Goal: Task Accomplishment & Management: Use online tool/utility

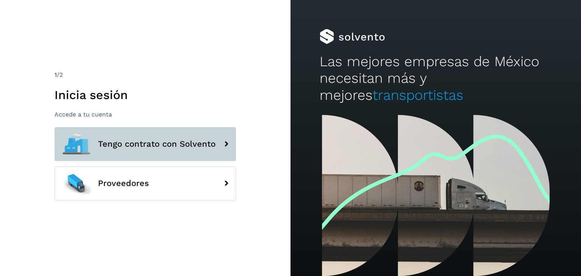
click at [206, 140] on span "Tengo contrato con Solvento" at bounding box center [157, 144] width 118 height 9
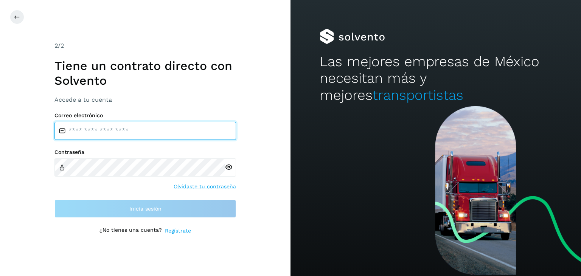
type input "**********"
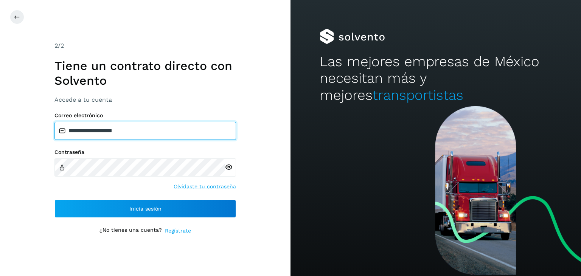
click at [154, 136] on input "**********" at bounding box center [144, 131] width 181 height 18
